Goal: Find specific page/section: Find specific page/section

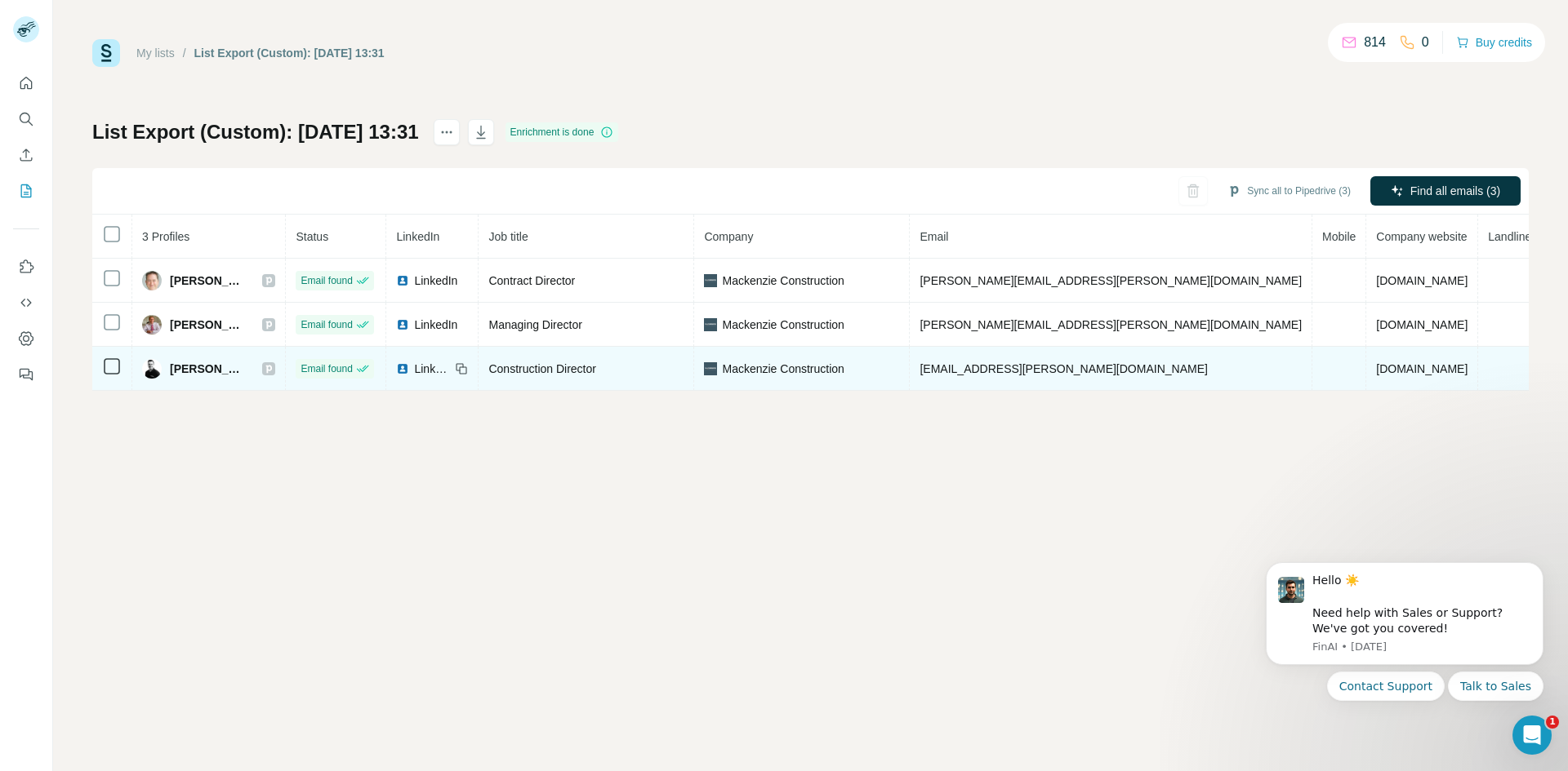
click at [157, 370] on img at bounding box center [151, 368] width 20 height 20
click at [194, 368] on span "Mark Wilson" at bounding box center [207, 369] width 76 height 17
